Goal: Task Accomplishment & Management: Use online tool/utility

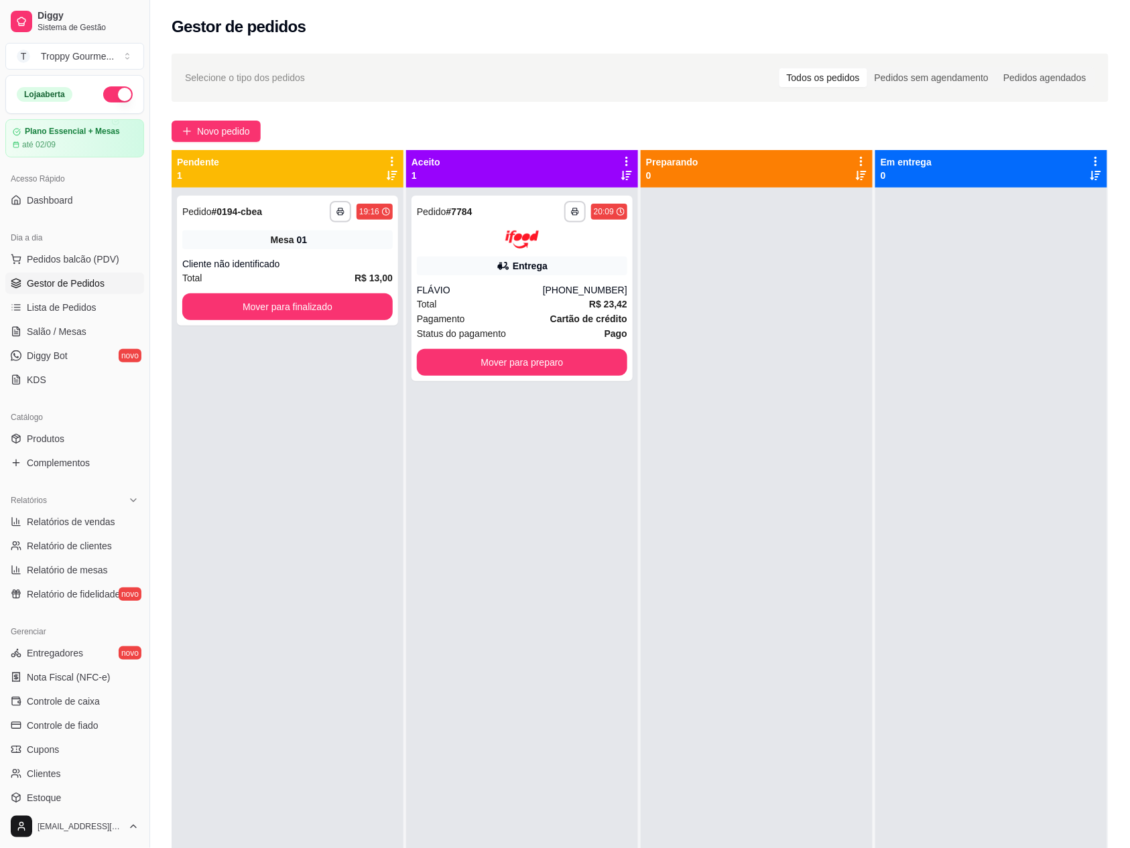
scroll to position [116, 0]
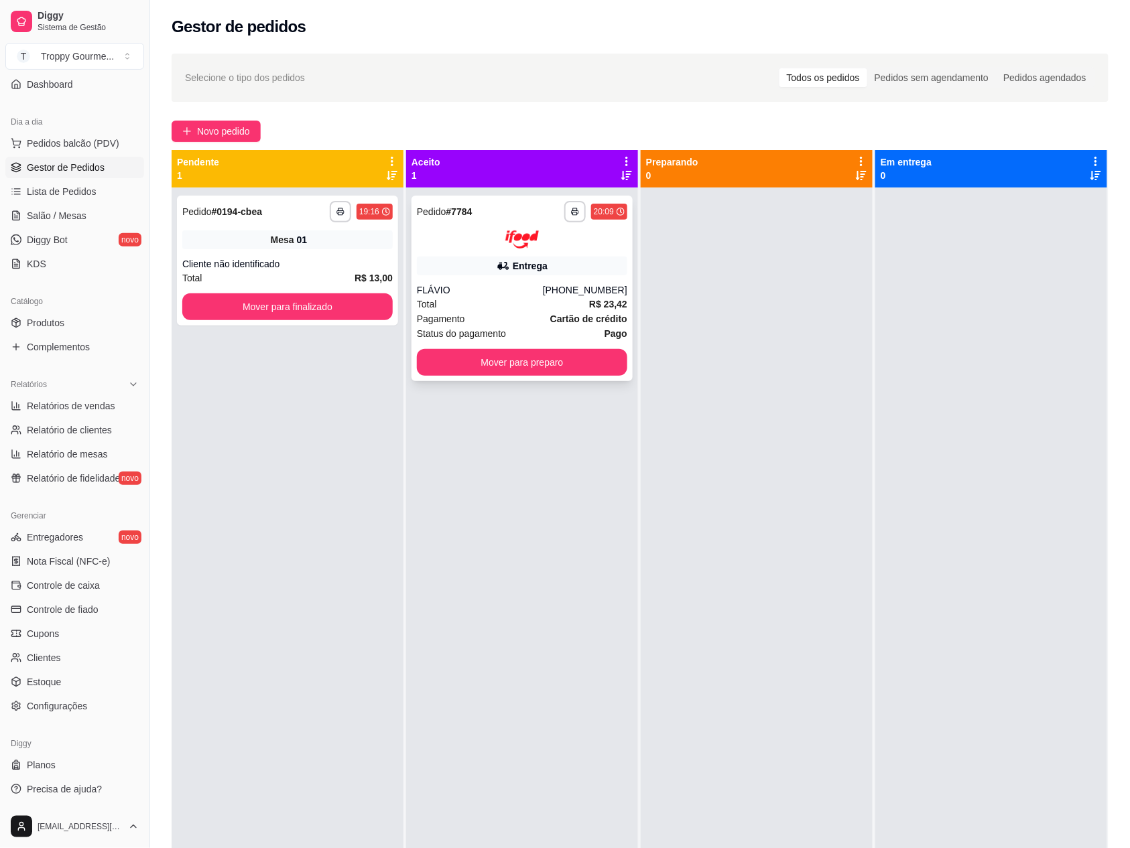
click at [582, 247] on div at bounding box center [522, 240] width 210 height 18
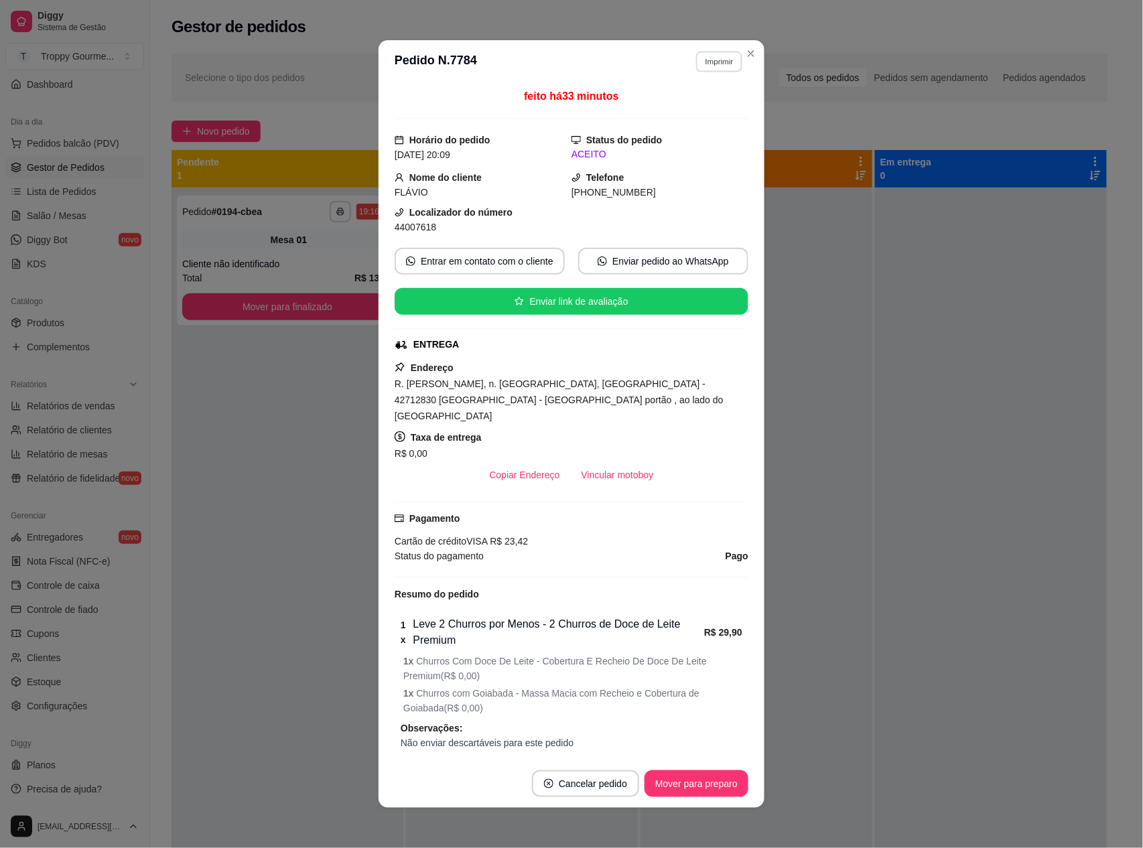
click at [708, 60] on button "Imprimir" at bounding box center [719, 61] width 46 height 21
click at [700, 108] on button "IMPRESSORA" at bounding box center [689, 108] width 94 height 21
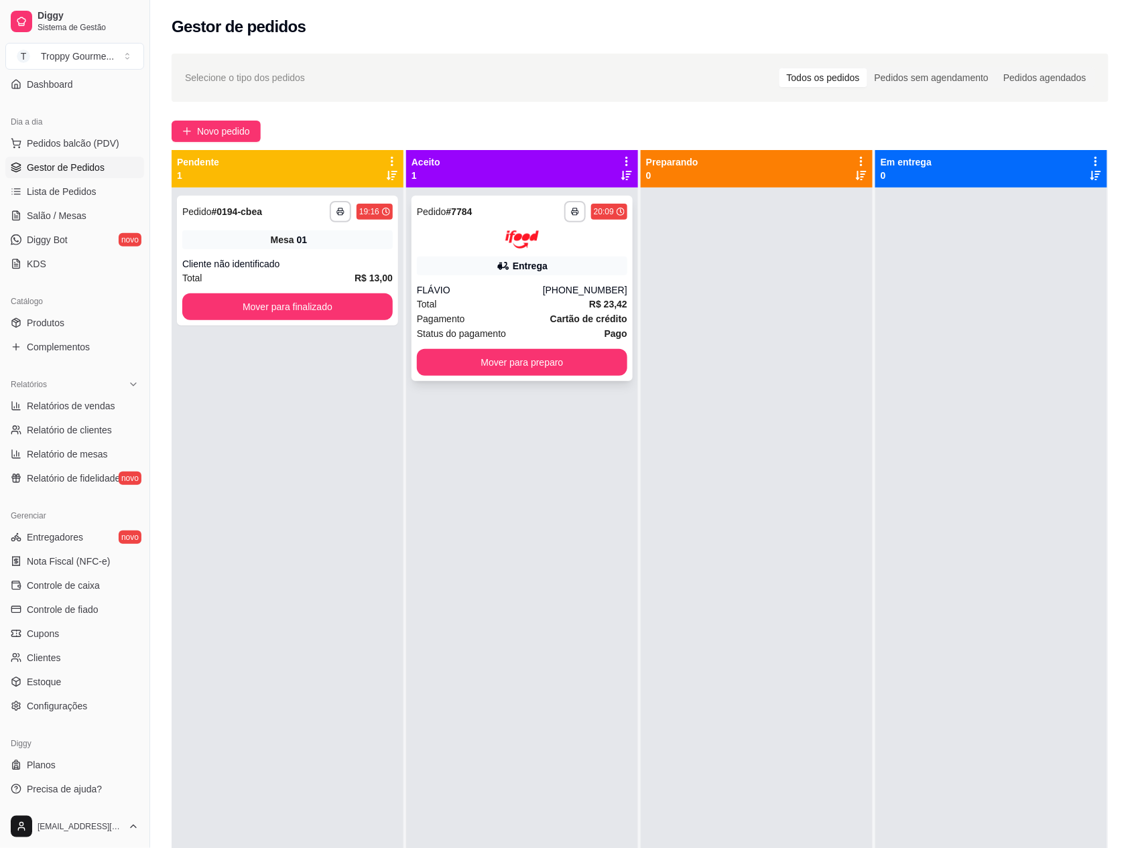
click at [582, 243] on div at bounding box center [522, 240] width 210 height 18
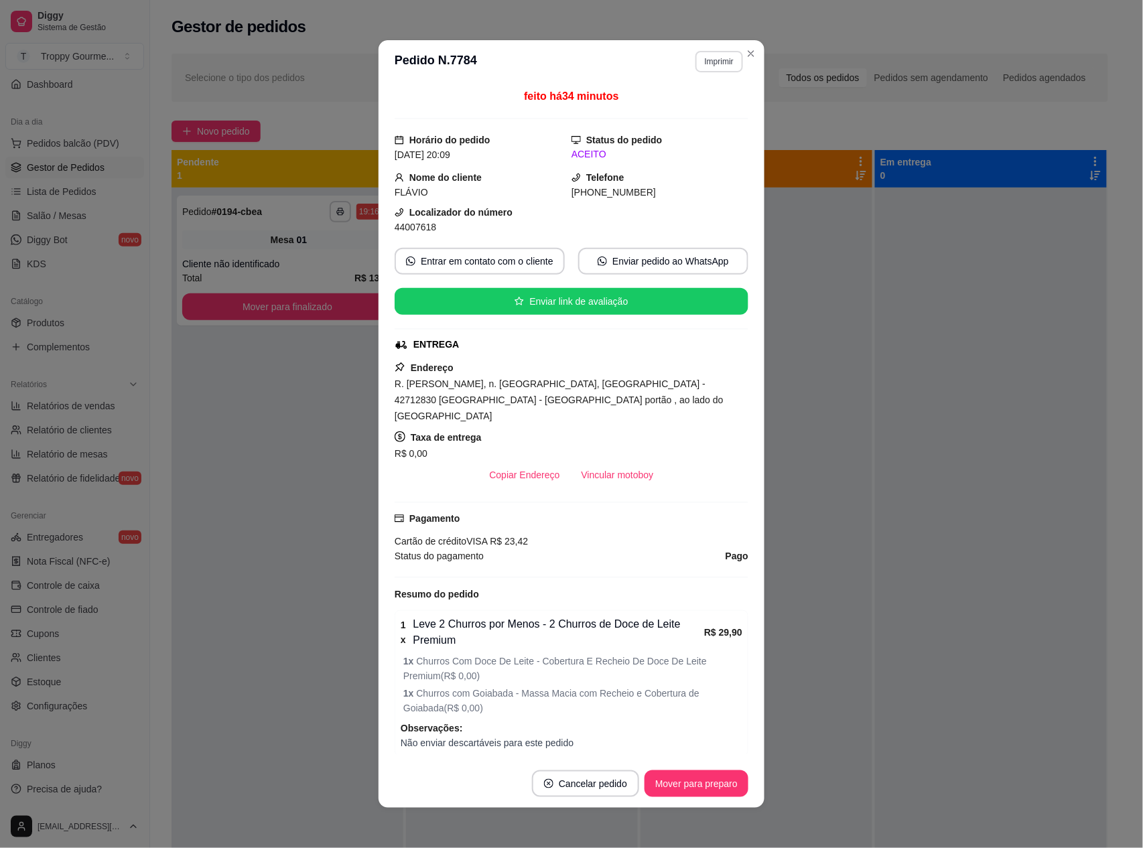
click at [706, 57] on button "Imprimir" at bounding box center [720, 61] width 48 height 21
click at [703, 110] on button "IMPRESSORA" at bounding box center [689, 108] width 97 height 21
click at [709, 60] on button "Imprimir" at bounding box center [719, 61] width 46 height 21
click at [703, 108] on button "IMPRESSORA" at bounding box center [689, 108] width 94 height 21
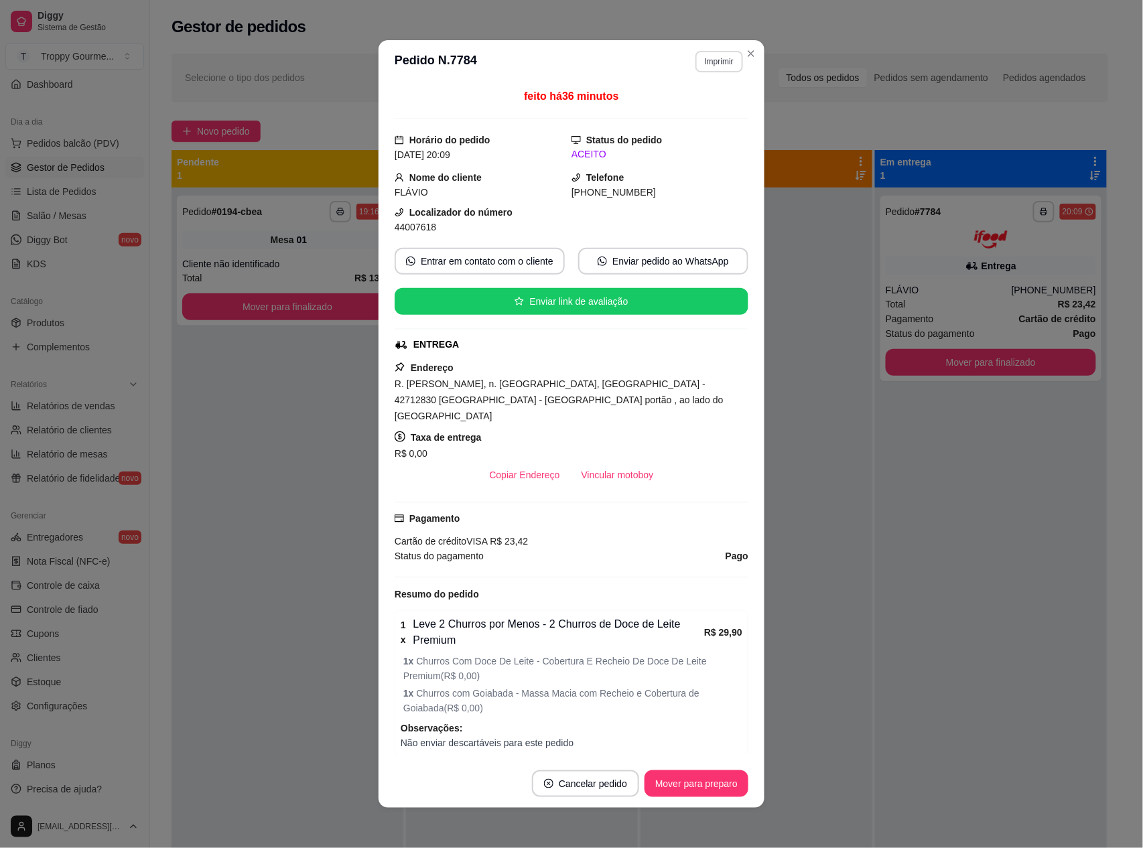
click at [720, 58] on button "Imprimir" at bounding box center [720, 61] width 48 height 21
click at [701, 109] on button "IMPRESSORA" at bounding box center [689, 108] width 94 height 21
click at [705, 59] on button "Imprimir" at bounding box center [719, 61] width 46 height 21
click at [704, 113] on button "IMPRESSORA" at bounding box center [689, 108] width 97 height 21
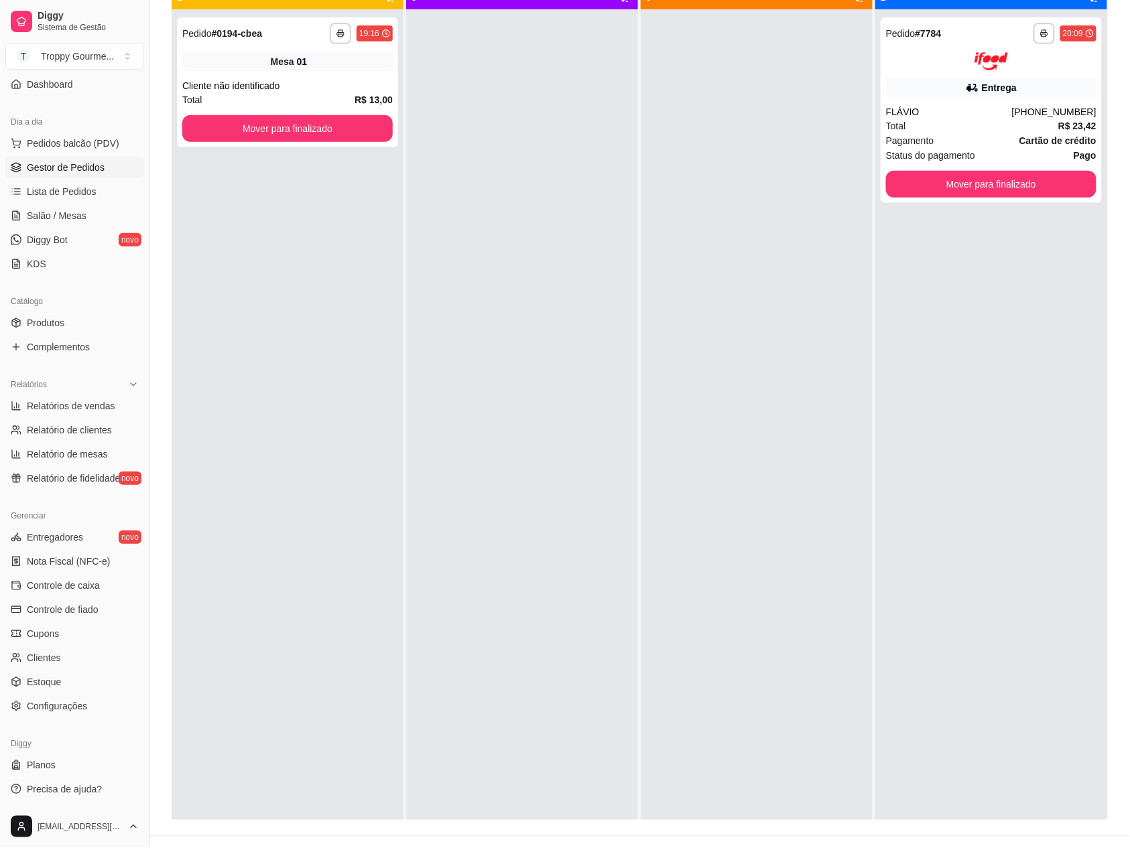
scroll to position [38, 0]
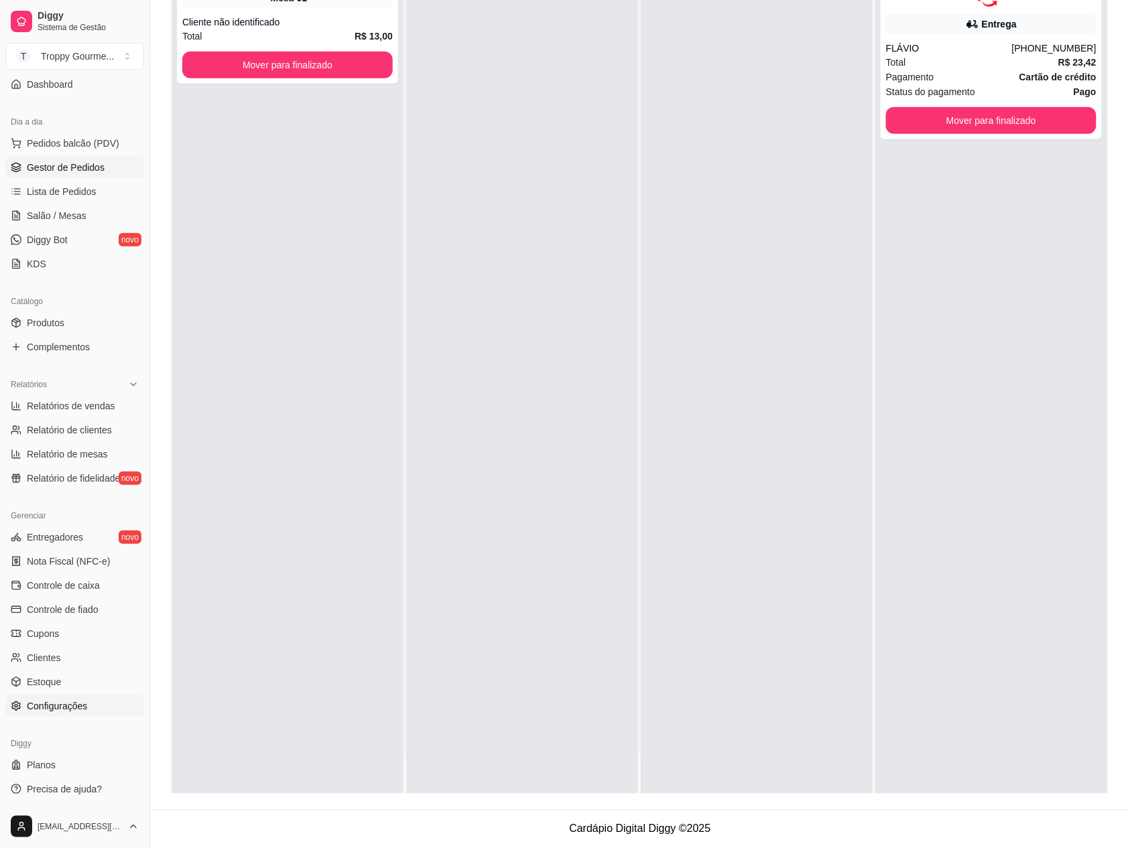
click at [46, 708] on span "Configurações" at bounding box center [57, 706] width 60 height 13
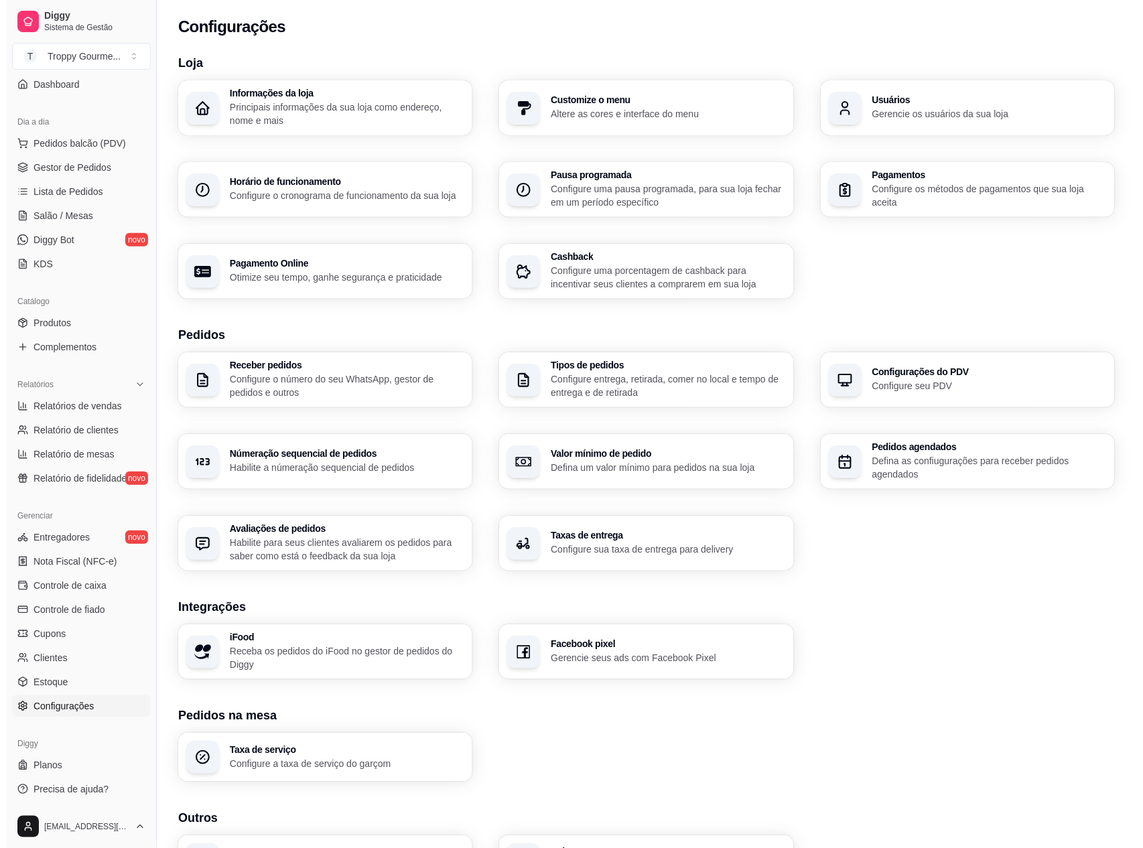
scroll to position [90, 0]
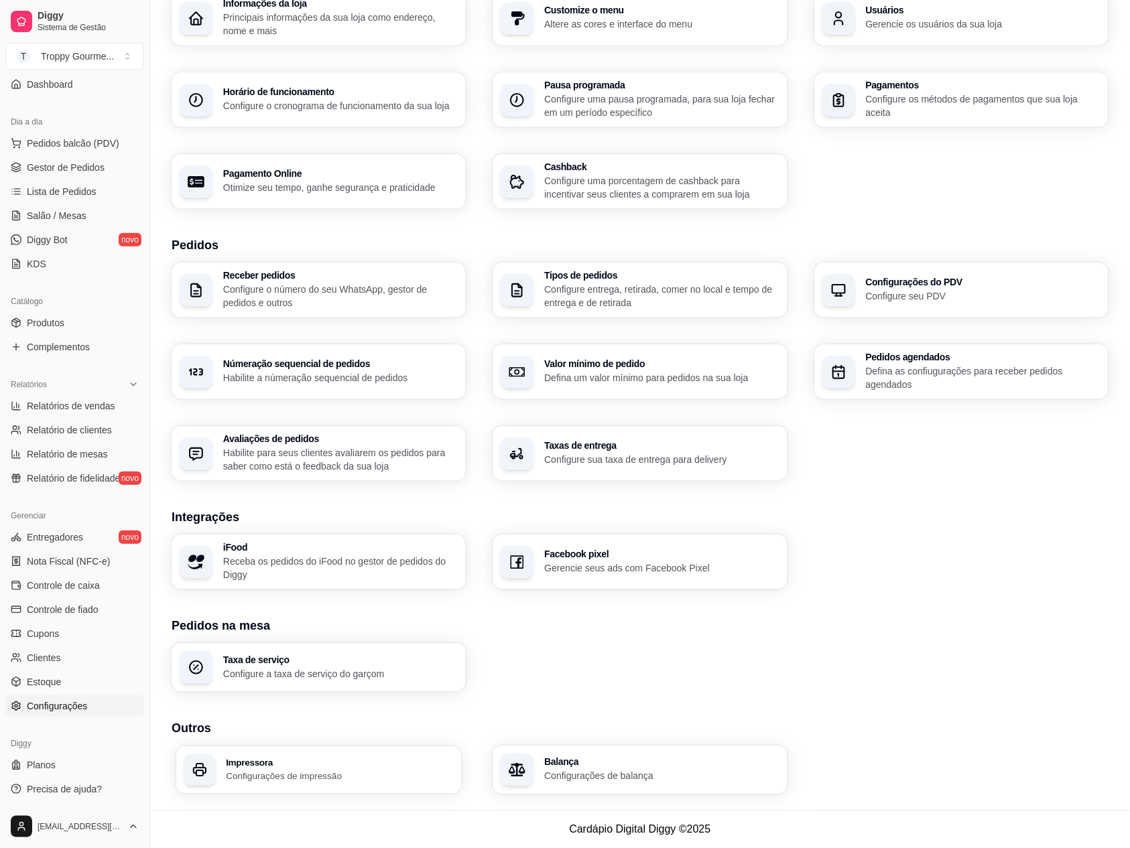
click at [340, 776] on p "Configurações de impressão" at bounding box center [340, 776] width 228 height 13
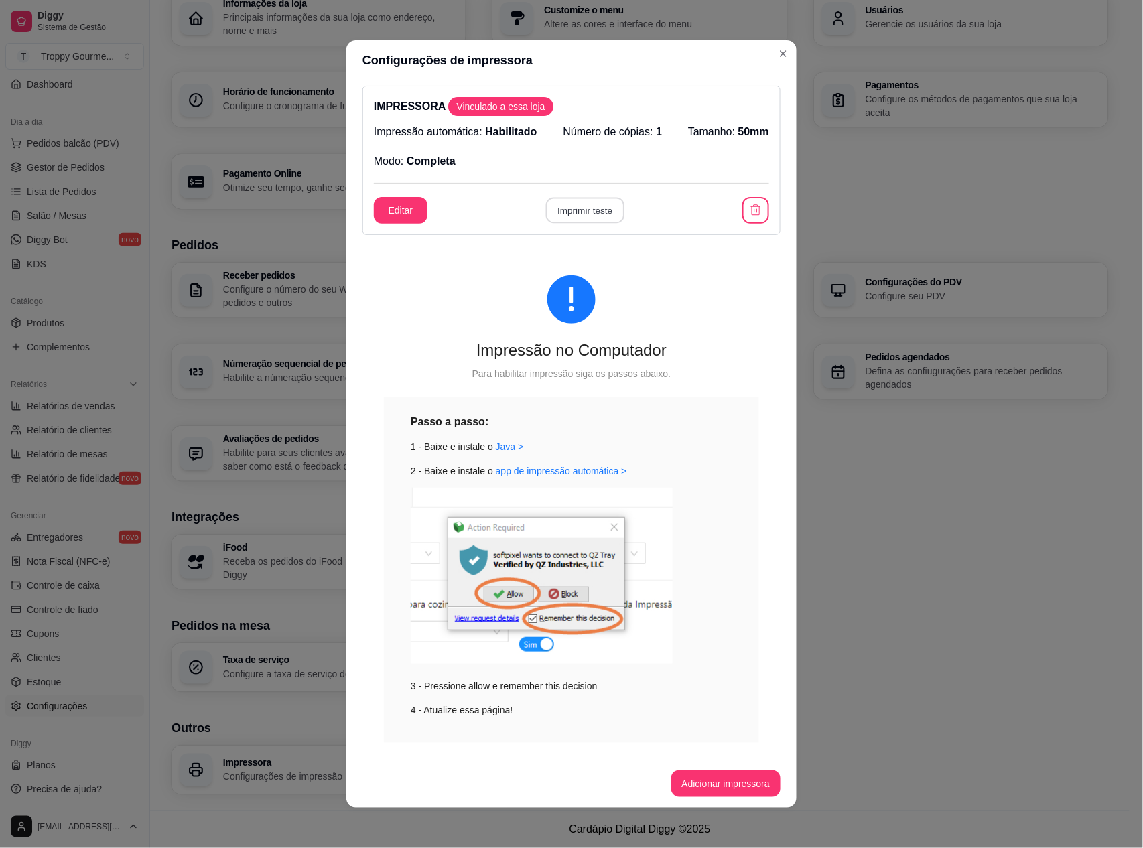
click at [567, 206] on button "Imprimir teste" at bounding box center [584, 211] width 78 height 26
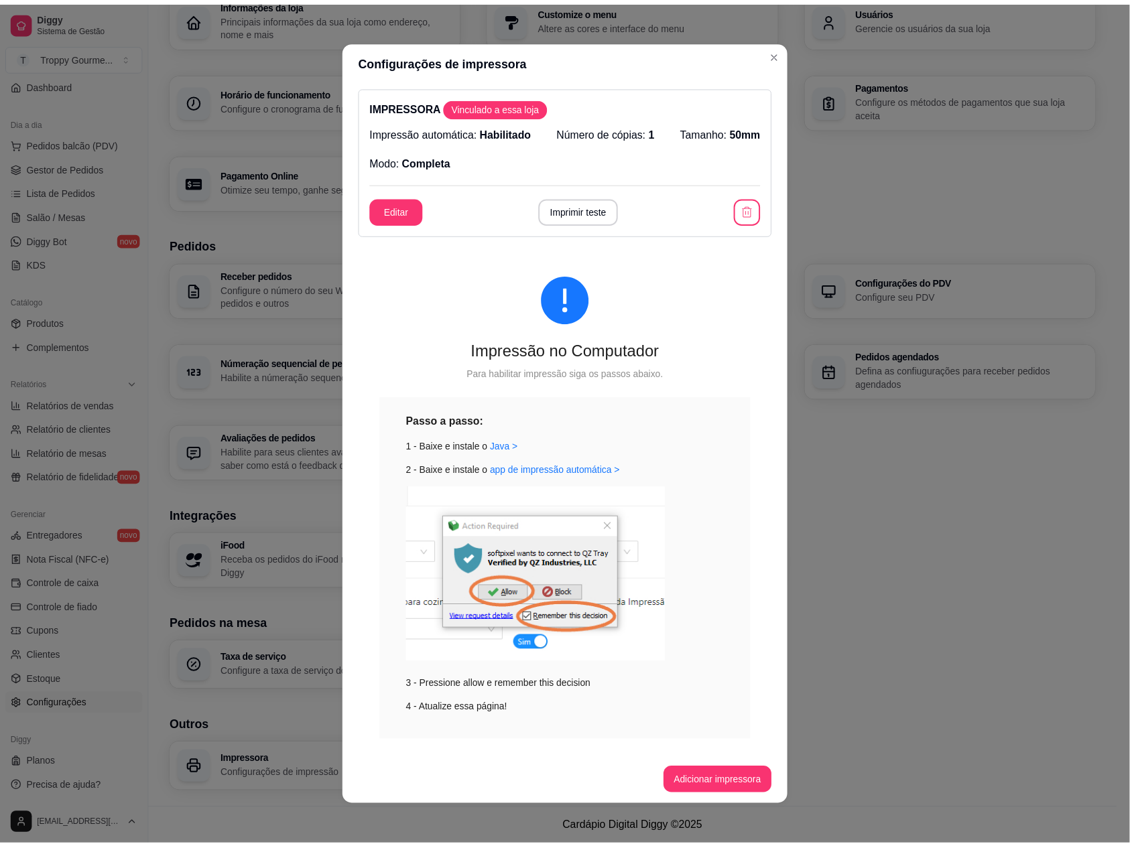
scroll to position [20, 0]
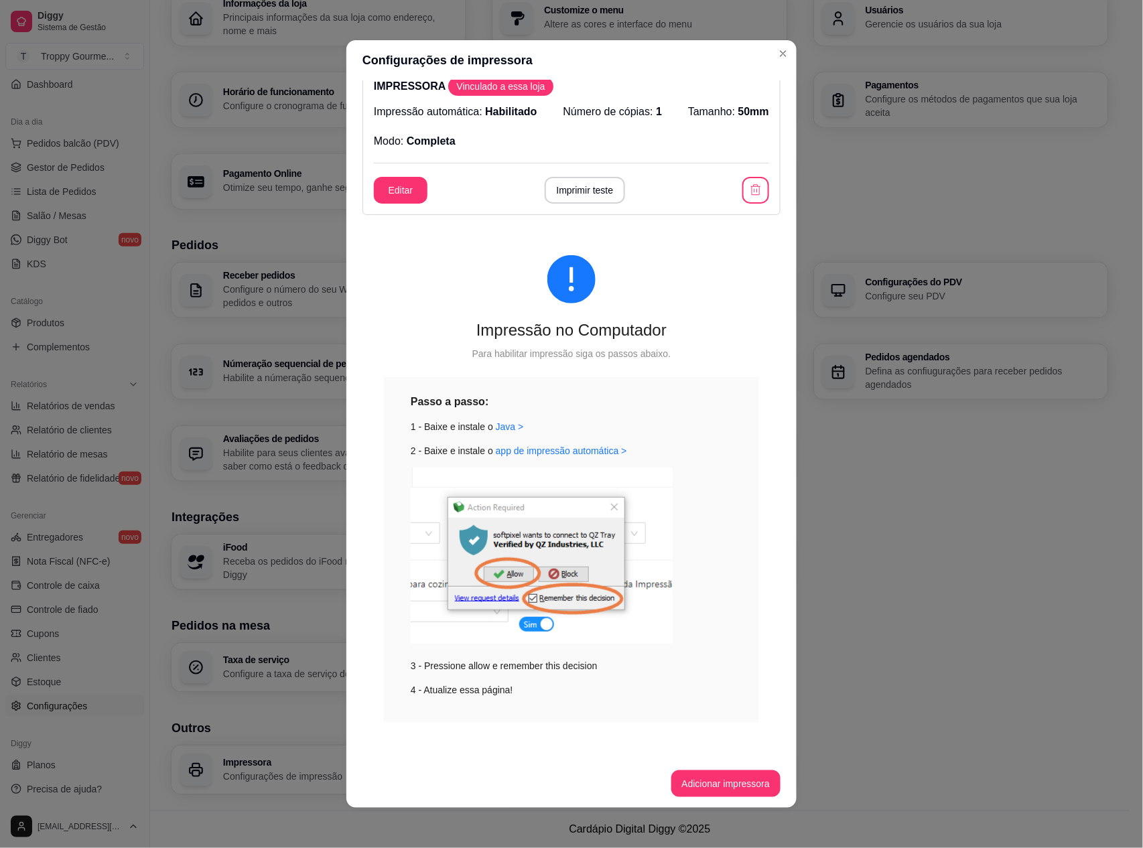
click at [504, 84] on span "Vinculado a essa loja" at bounding box center [500, 86] width 99 height 13
click at [382, 186] on button "Editar" at bounding box center [401, 191] width 52 height 26
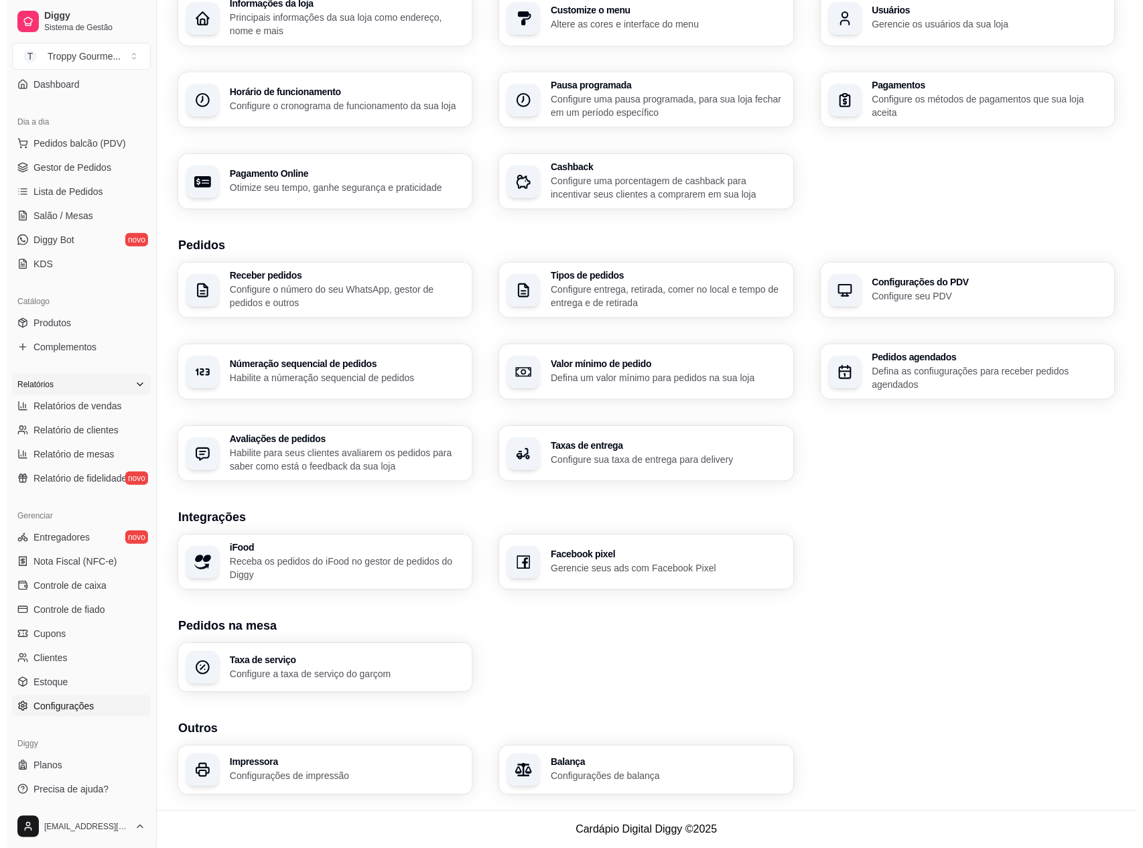
scroll to position [0, 0]
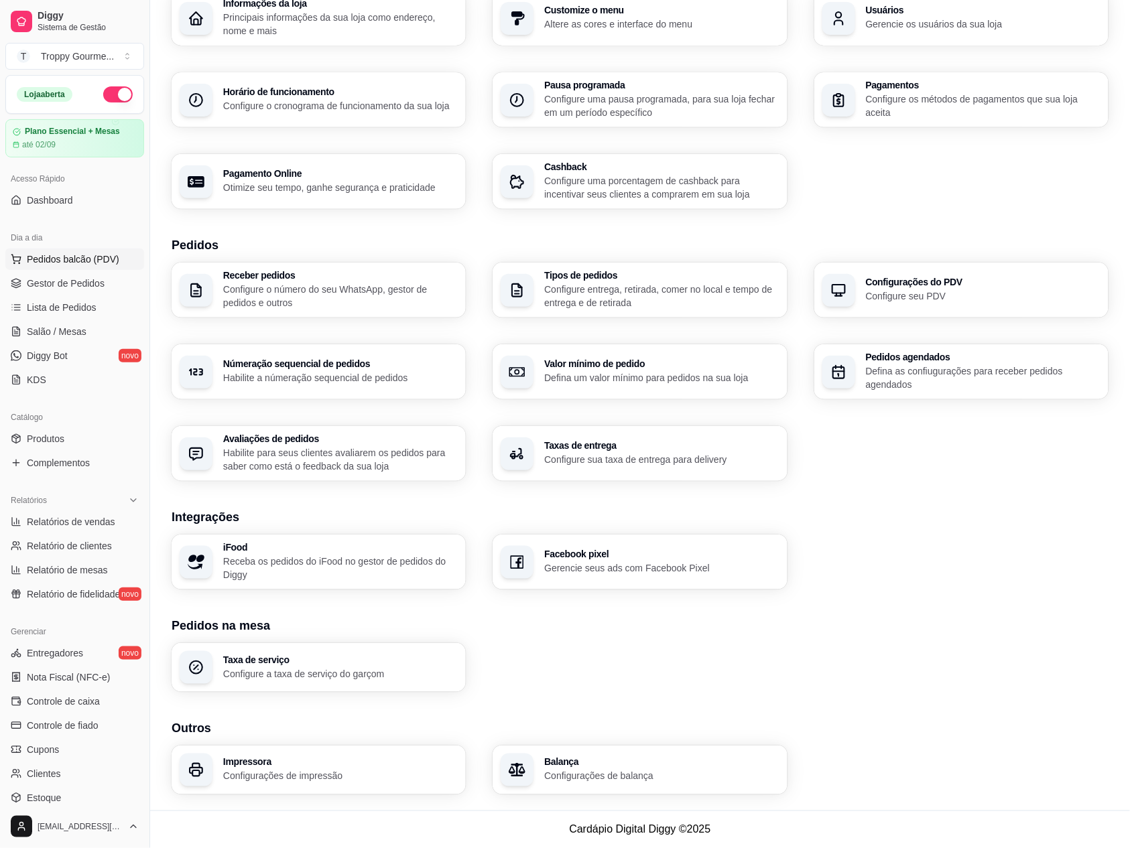
click at [62, 261] on span "Pedidos balcão (PDV)" at bounding box center [73, 259] width 92 height 13
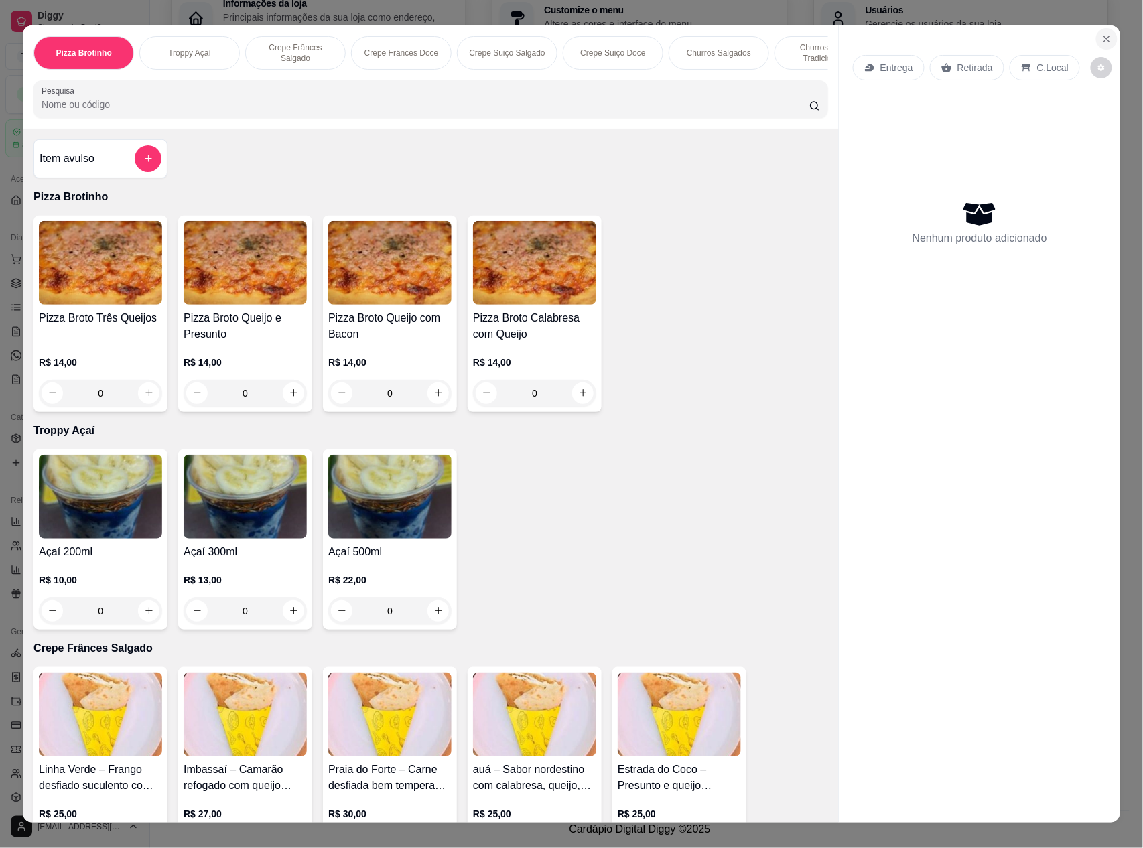
click at [1100, 32] on button "Close" at bounding box center [1106, 38] width 21 height 21
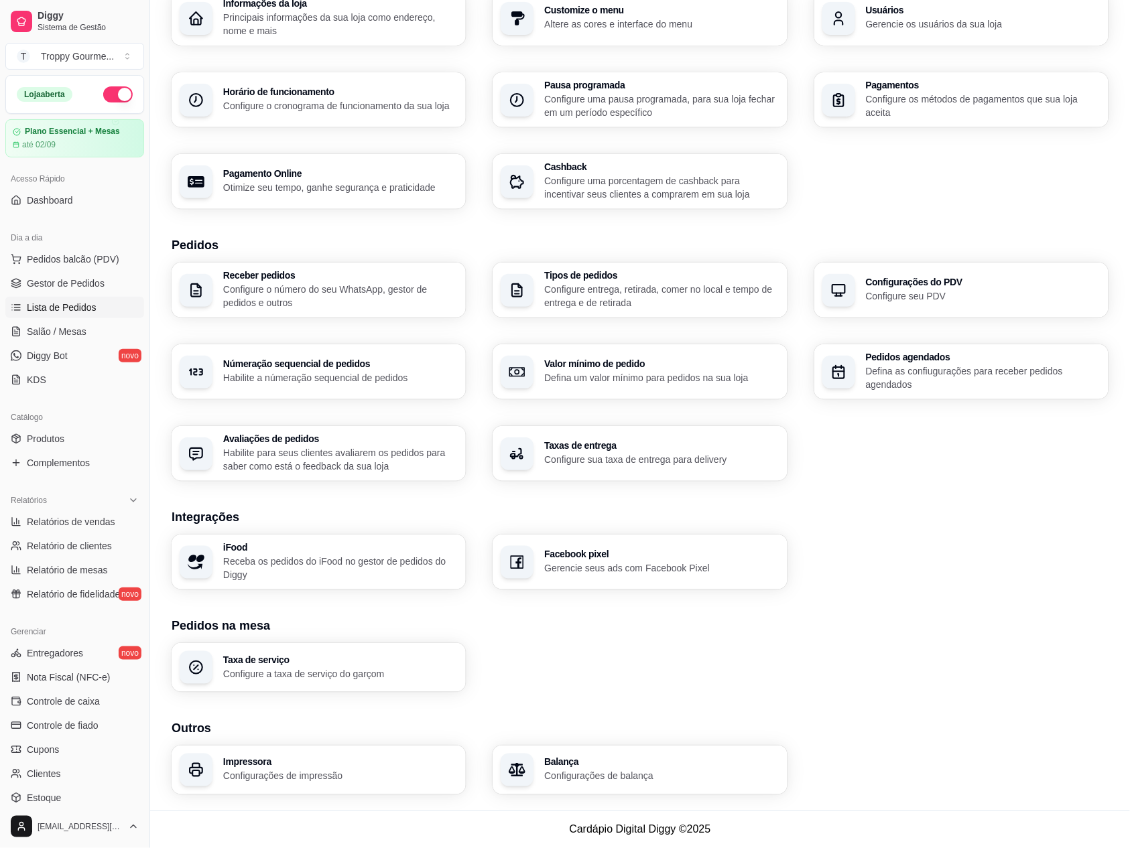
click at [46, 306] on span "Lista de Pedidos" at bounding box center [62, 307] width 70 height 13
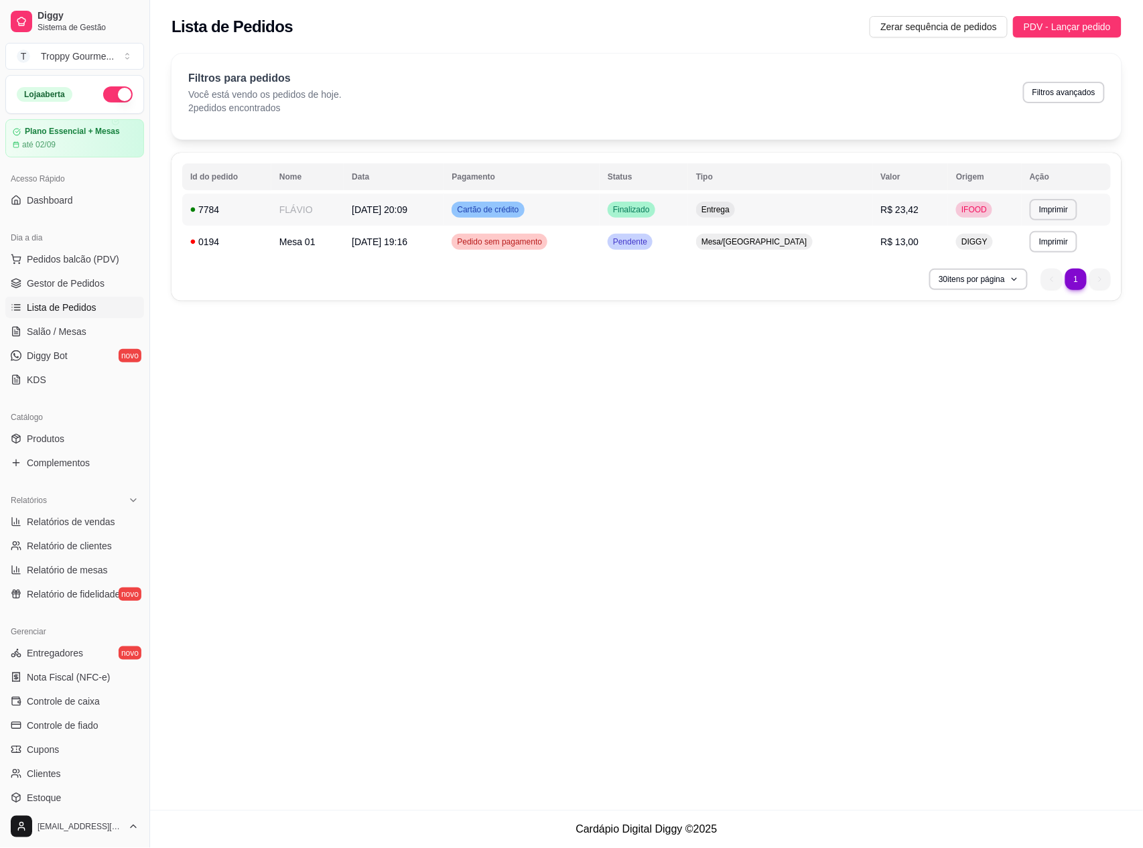
click at [521, 210] on span "Cartão de crédito" at bounding box center [487, 209] width 67 height 11
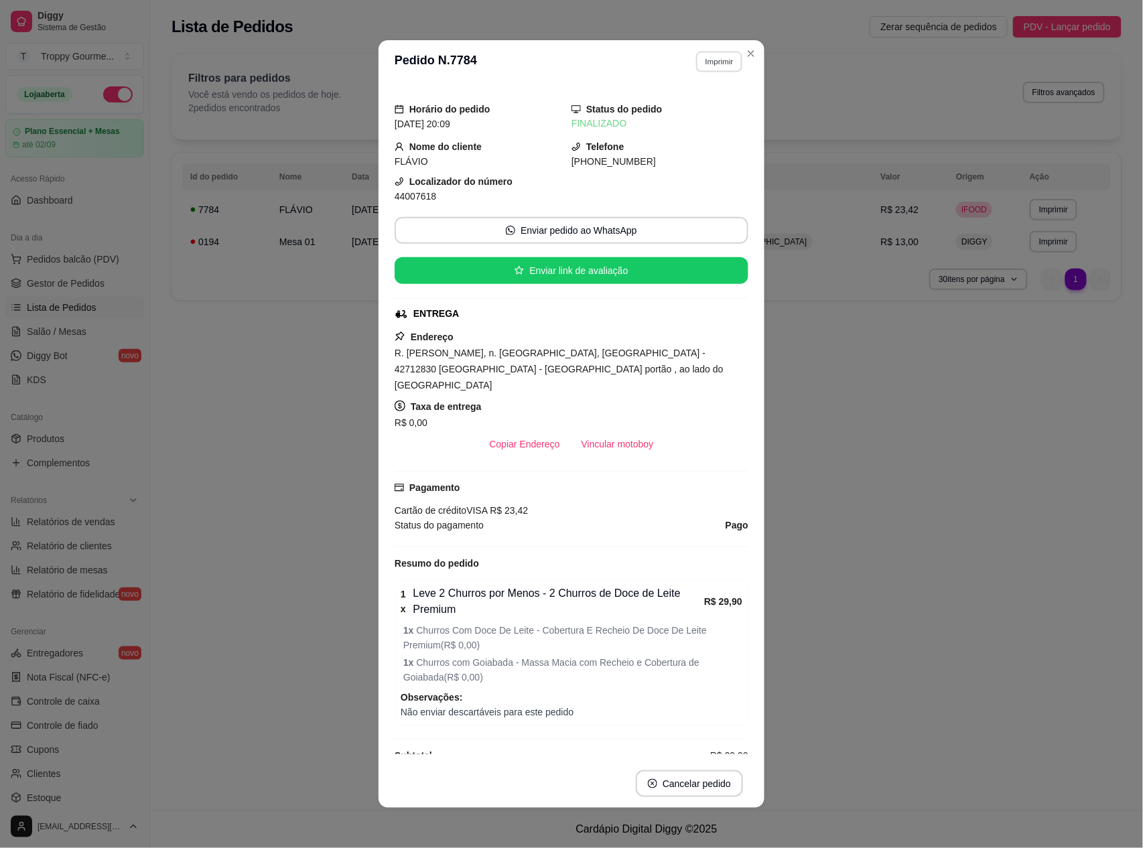
click at [716, 60] on button "Imprimir" at bounding box center [719, 61] width 46 height 21
click at [688, 105] on button "IMPRESSORA" at bounding box center [689, 108] width 94 height 21
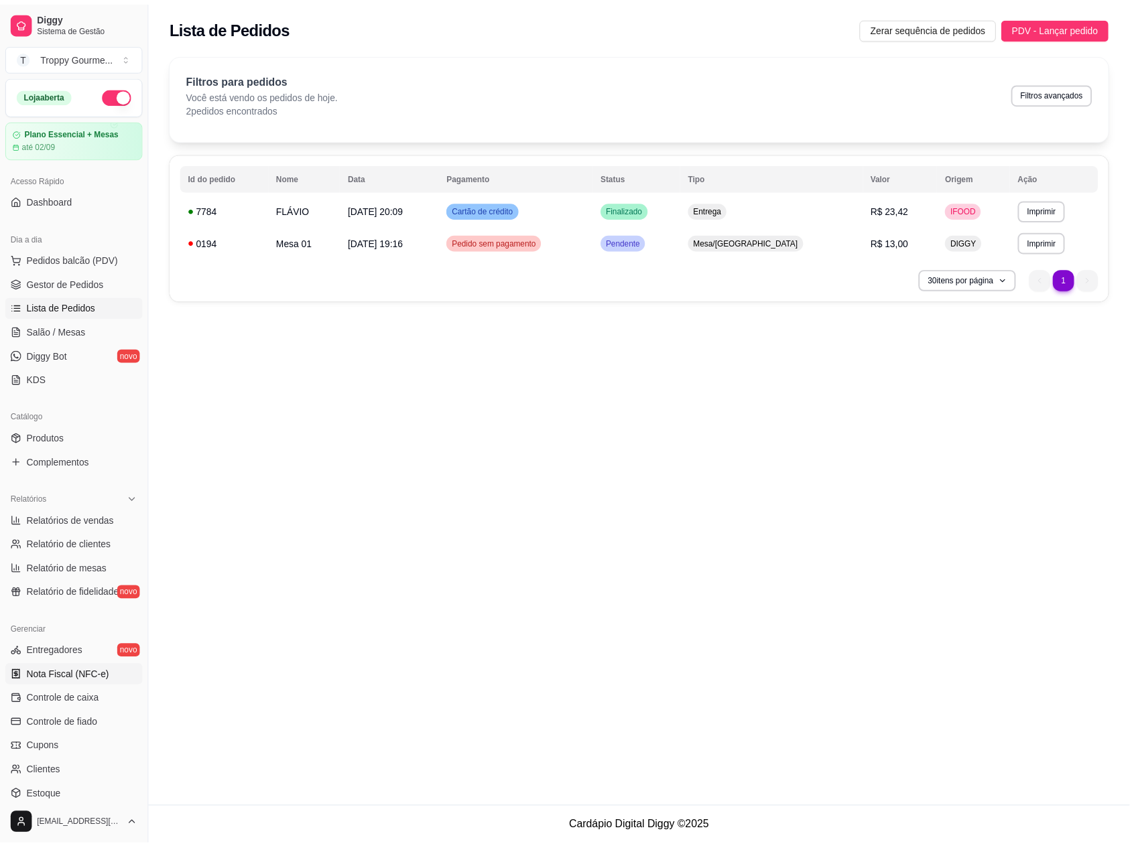
scroll to position [89, 0]
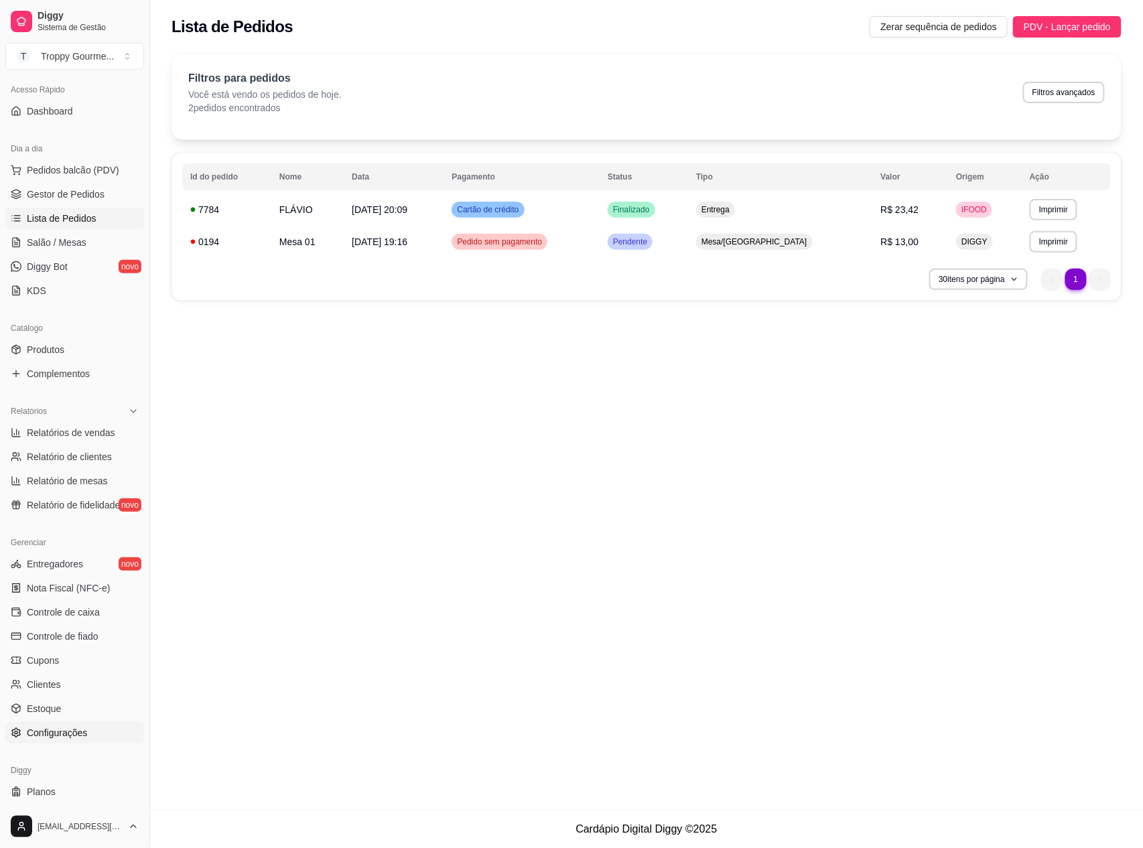
click at [79, 734] on span "Configurações" at bounding box center [57, 732] width 60 height 13
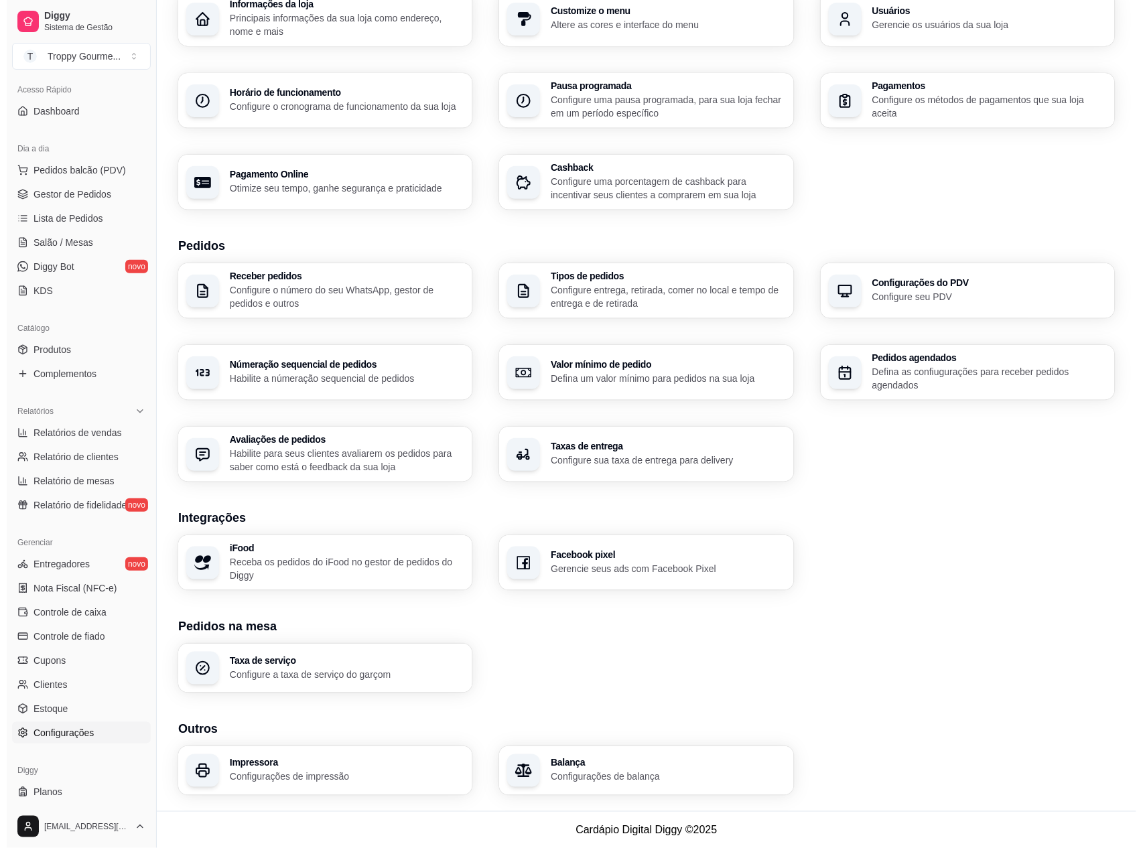
scroll to position [90, 0]
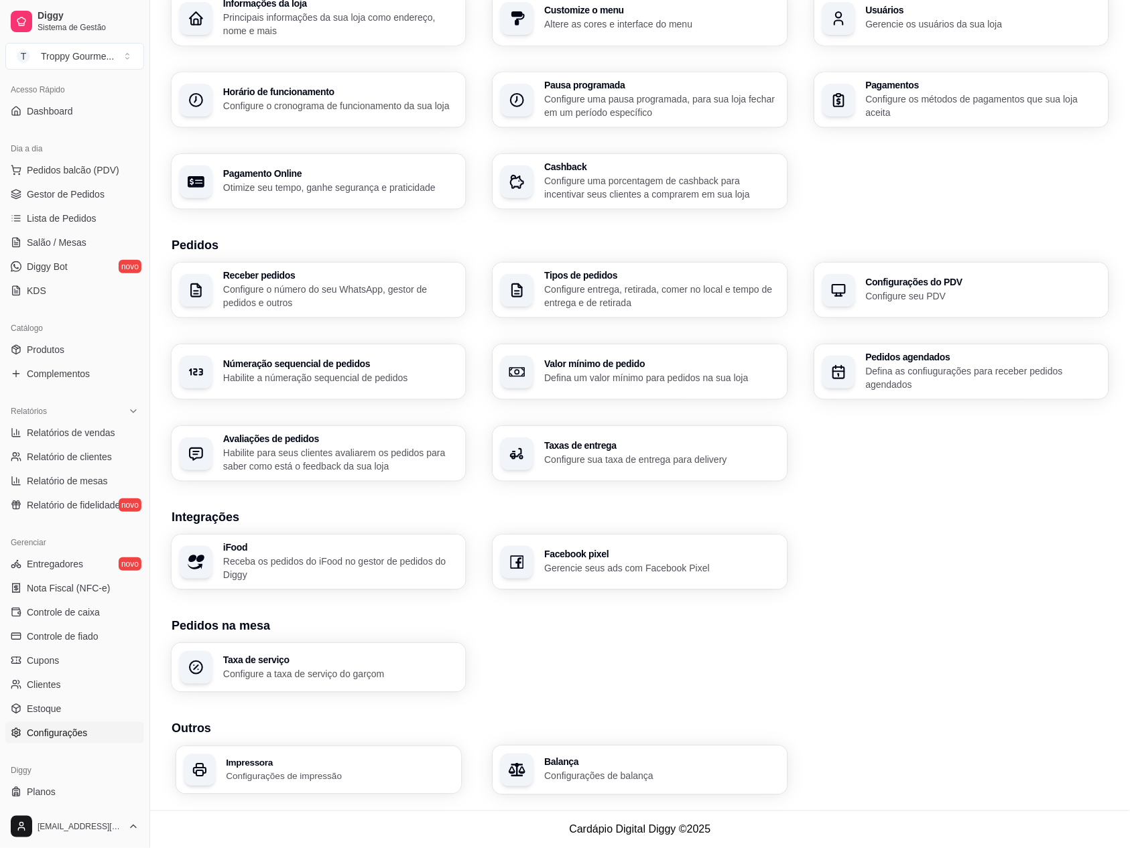
click at [379, 781] on p "Configurações de impressão" at bounding box center [340, 776] width 228 height 13
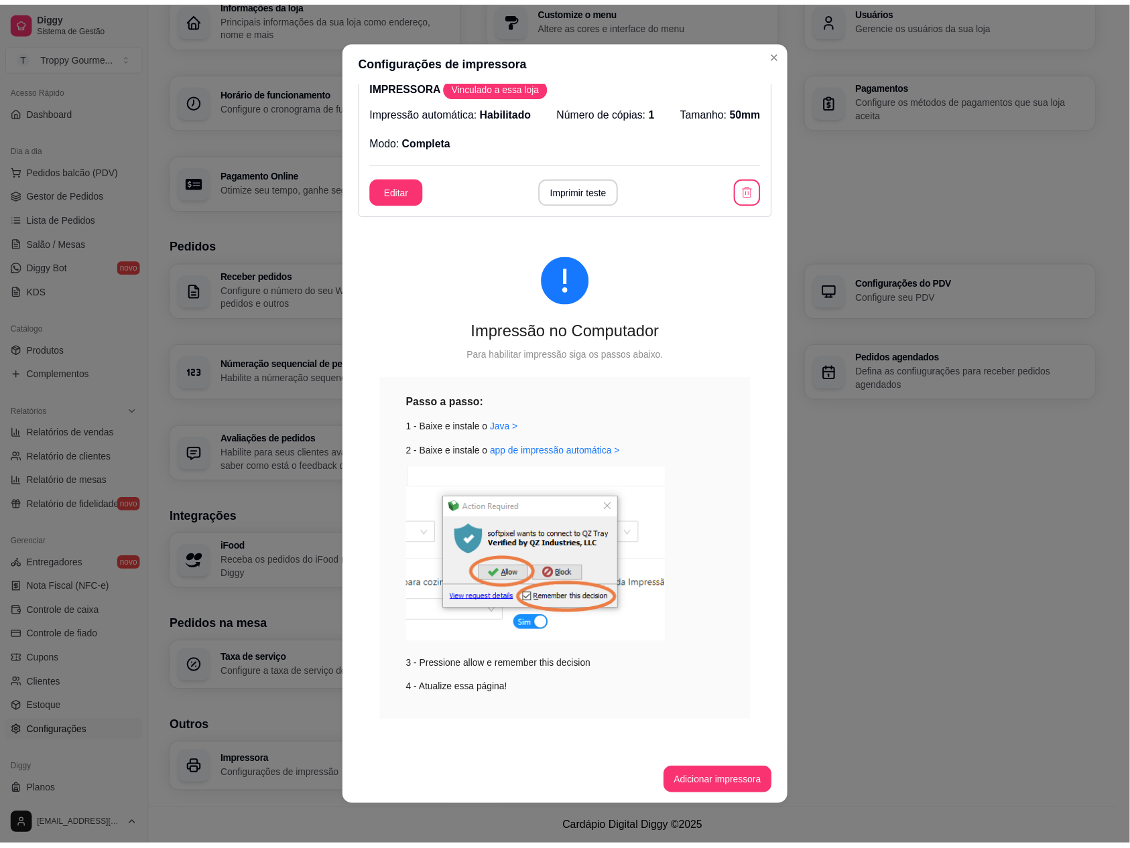
scroll to position [0, 0]
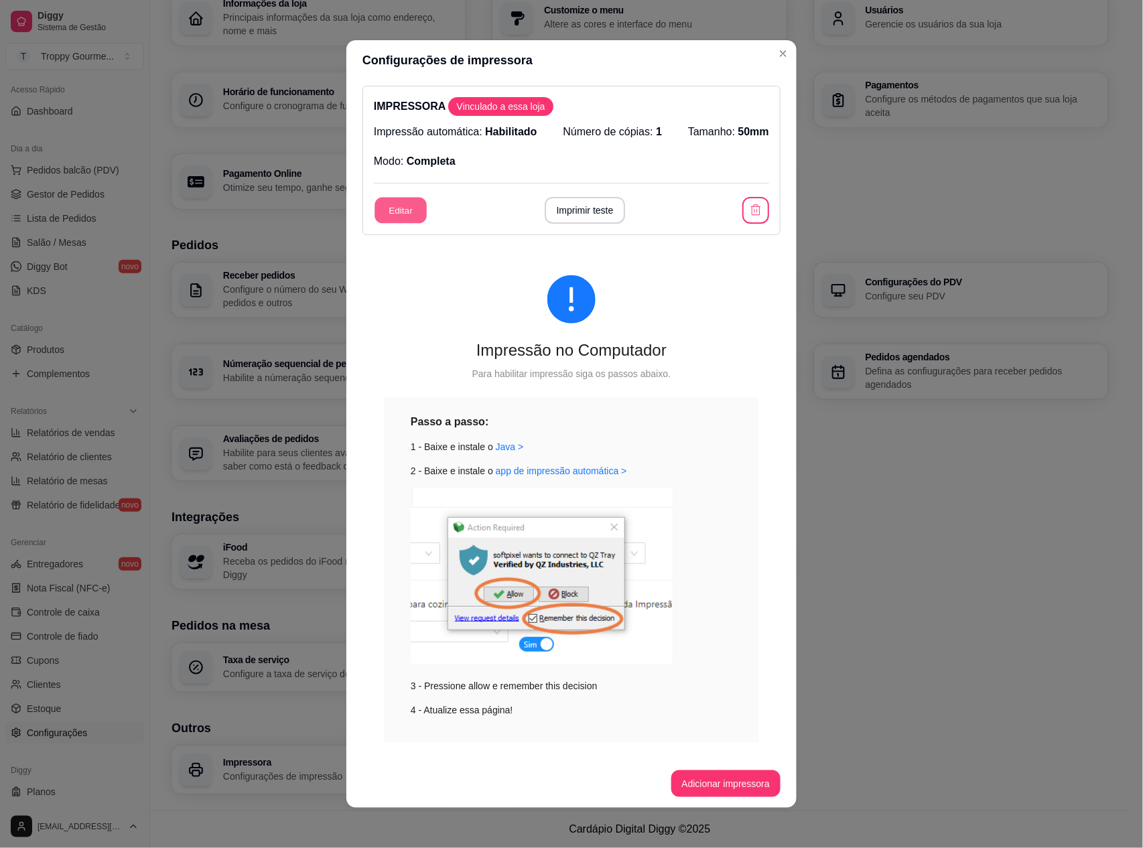
click at [395, 213] on button "Editar" at bounding box center [401, 211] width 52 height 26
click at [600, 207] on button "Imprimir teste" at bounding box center [584, 211] width 78 height 26
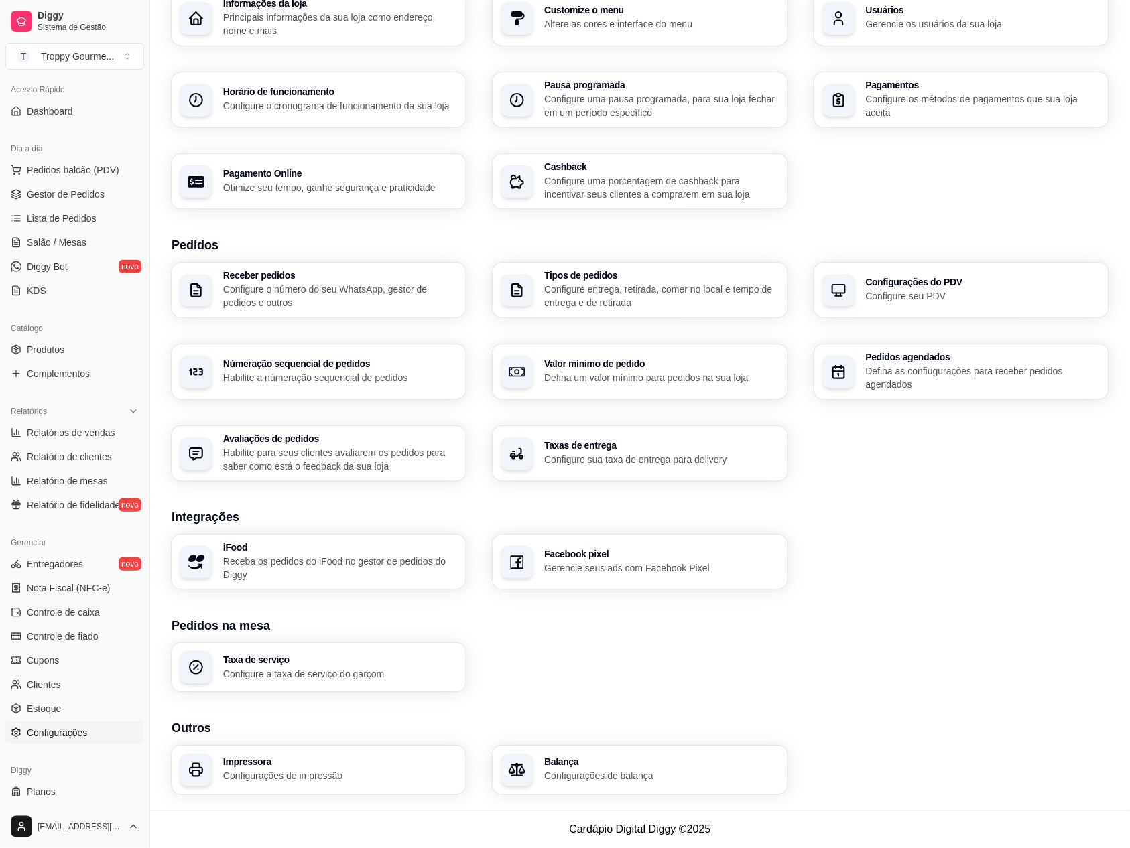
click at [298, 760] on h3 "Impressora" at bounding box center [340, 762] width 235 height 9
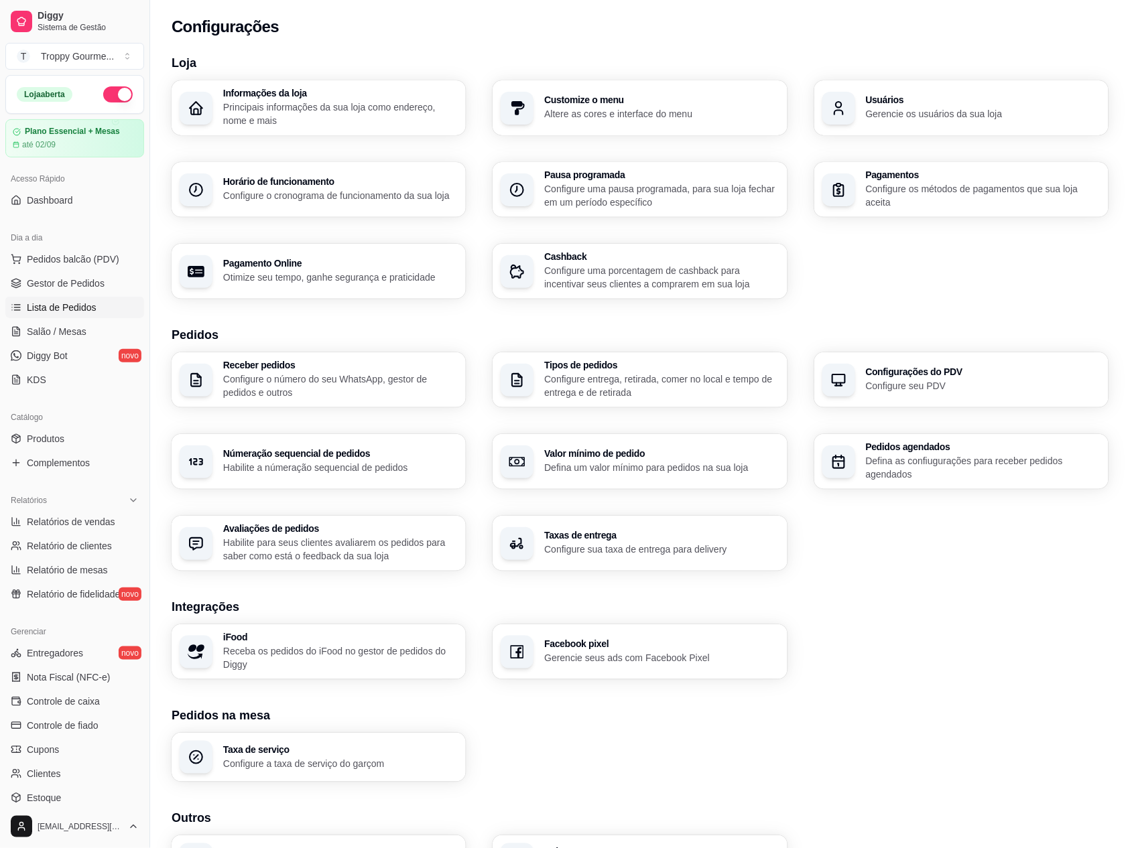
click at [63, 302] on span "Lista de Pedidos" at bounding box center [62, 307] width 70 height 13
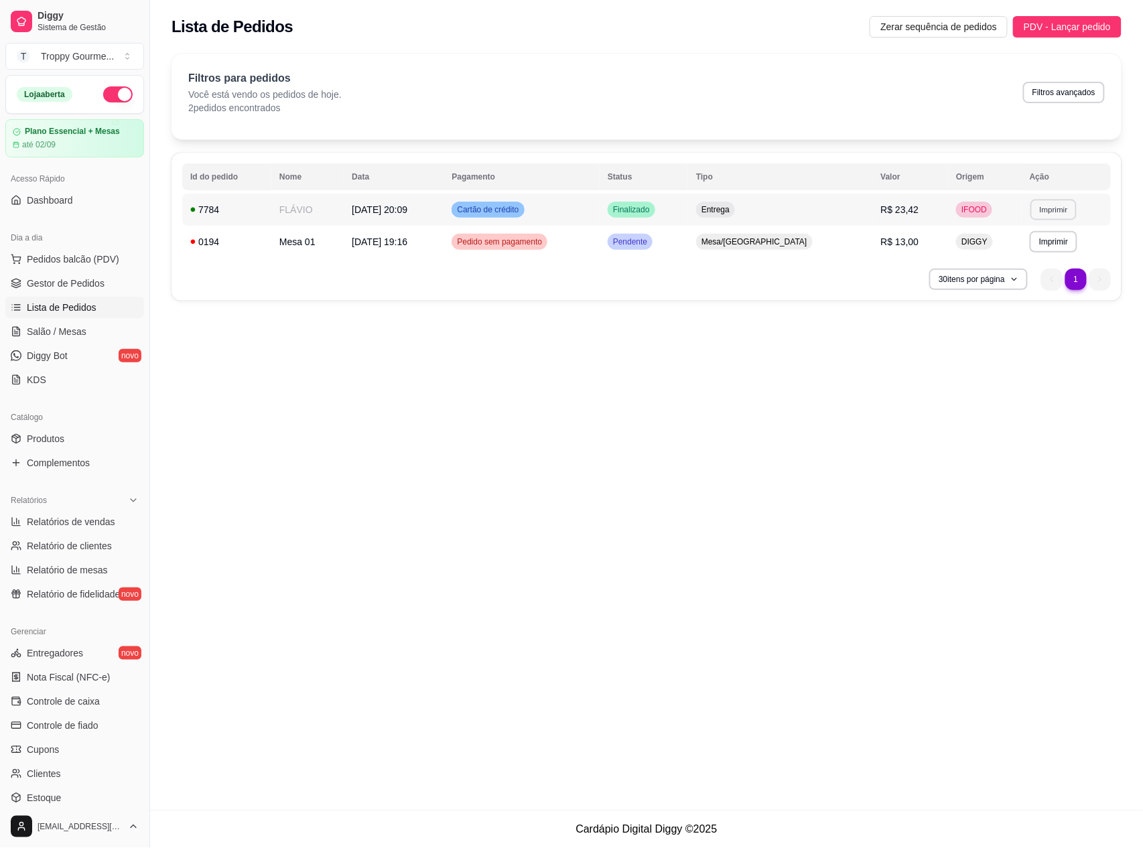
click at [1056, 209] on button "Imprimir" at bounding box center [1054, 209] width 46 height 21
click at [1033, 255] on button "IMPRESSORA" at bounding box center [1025, 257] width 94 height 21
